Goal: Information Seeking & Learning: Find specific fact

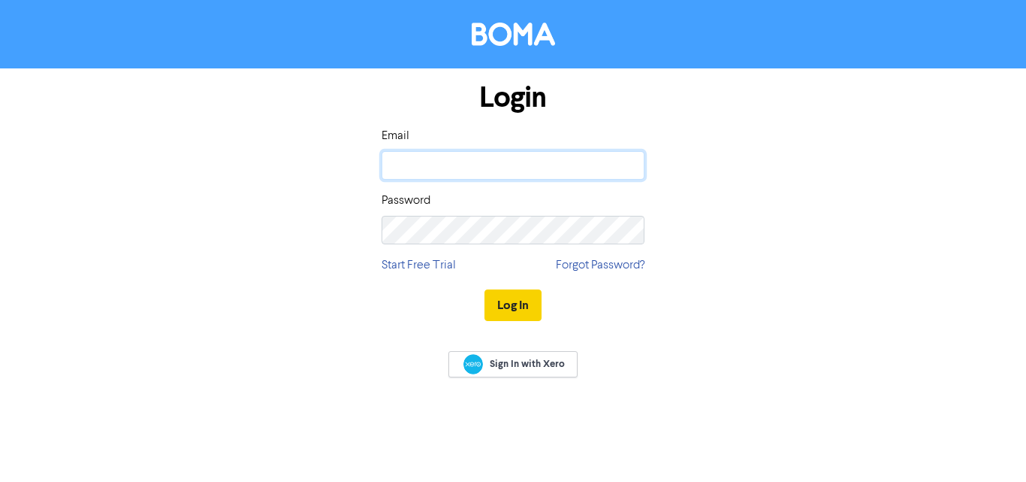
type input "[DOMAIN_NAME][EMAIL_ADDRESS][DOMAIN_NAME]"
click at [522, 298] on button "Log In" at bounding box center [513, 305] width 57 height 32
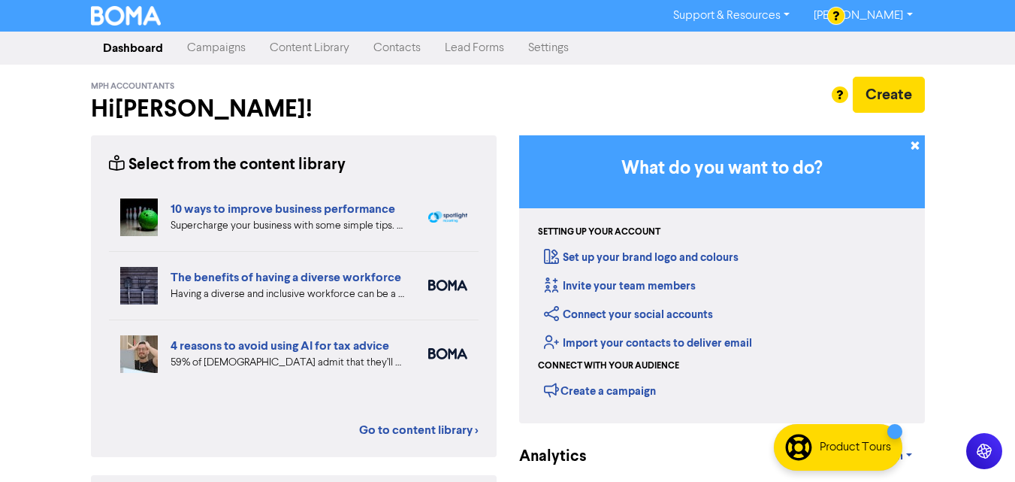
click at [891, 23] on link "[PERSON_NAME]" at bounding box center [863, 16] width 122 height 24
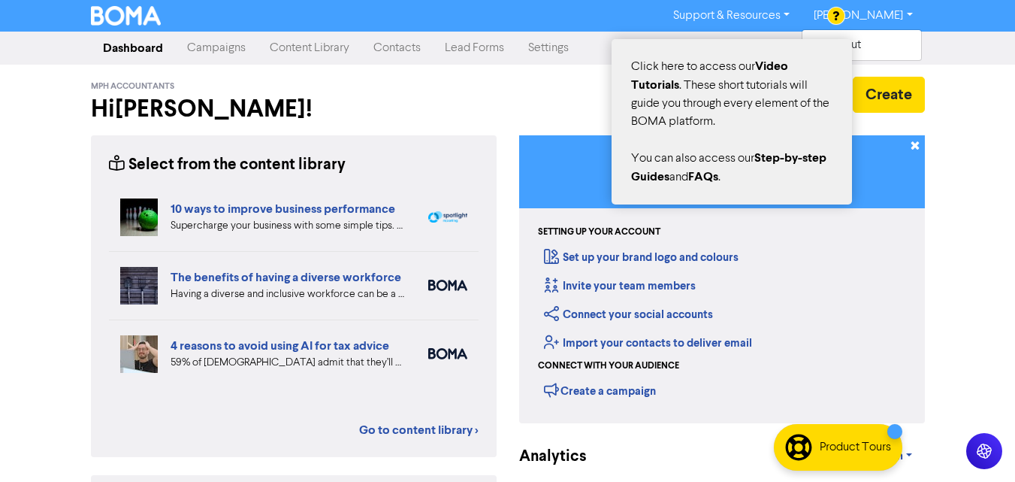
click at [838, 14] on div at bounding box center [836, 16] width 17 height 17
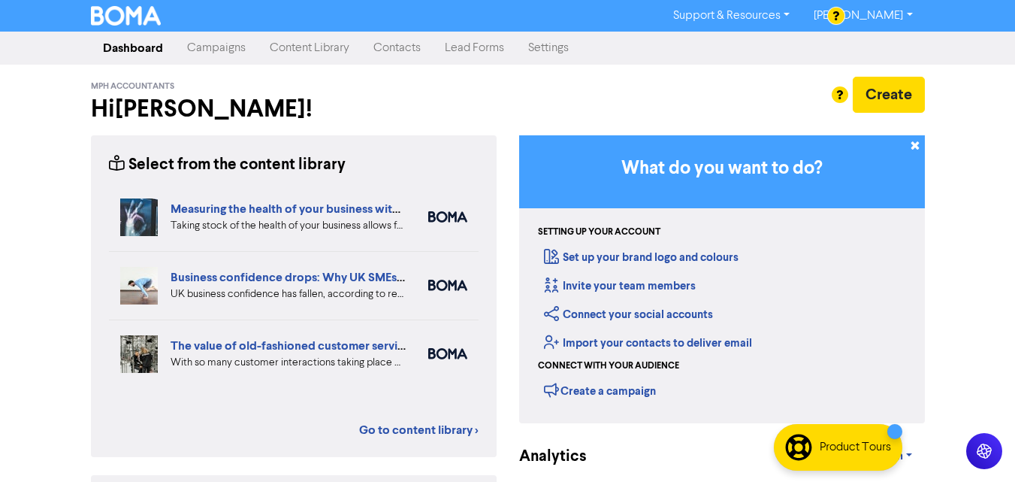
click at [401, 50] on link "Contacts" at bounding box center [396, 48] width 71 height 30
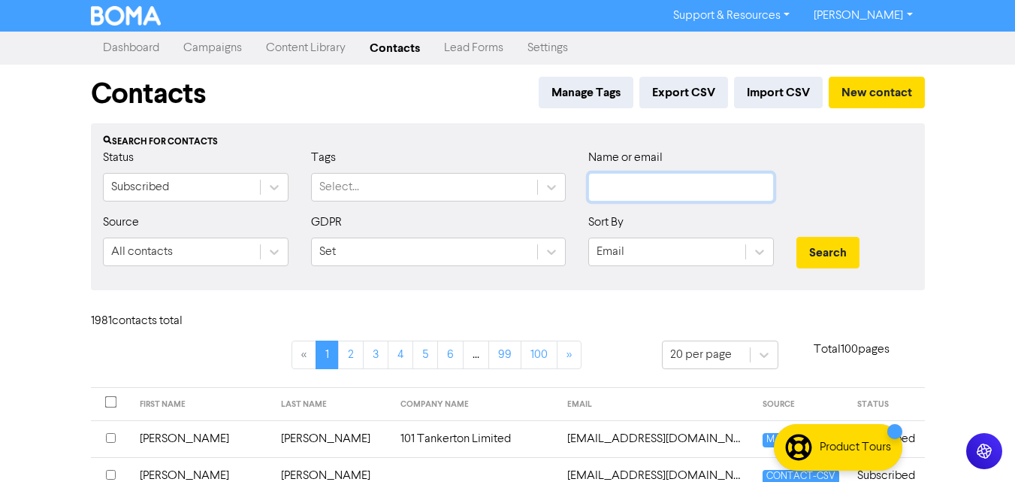
click at [620, 186] on input "text" at bounding box center [681, 187] width 186 height 29
paste input "[EMAIL_ADDRESS][DOMAIN_NAME]"
click at [824, 243] on button "Search" at bounding box center [827, 253] width 63 height 32
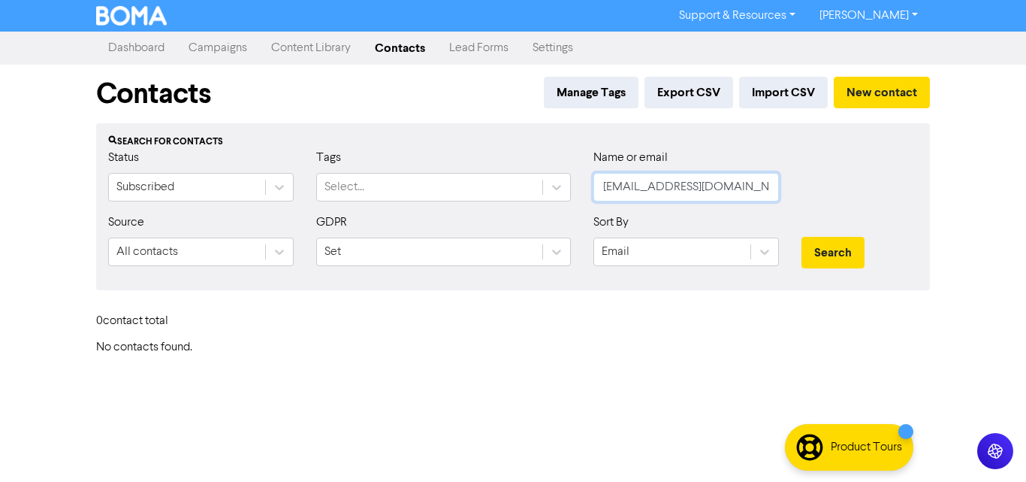
click at [675, 188] on input "[EMAIL_ADDRESS][DOMAIN_NAME]" at bounding box center [687, 187] width 186 height 29
type input "[EMAIL_ADDRESS][DOMAIN_NAME]"
click at [835, 243] on button "Search" at bounding box center [833, 253] width 63 height 32
click at [840, 259] on button "Search" at bounding box center [833, 253] width 63 height 32
